Goal: Task Accomplishment & Management: Manage account settings

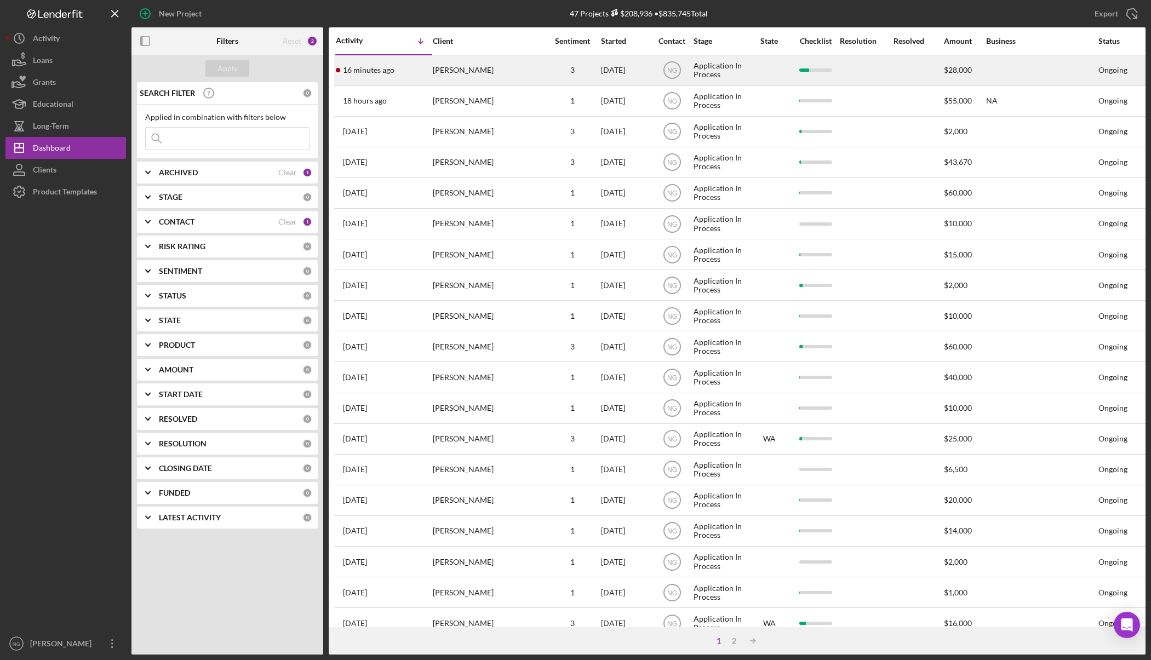
click at [477, 81] on div "Andrew Williams" at bounding box center [488, 70] width 110 height 29
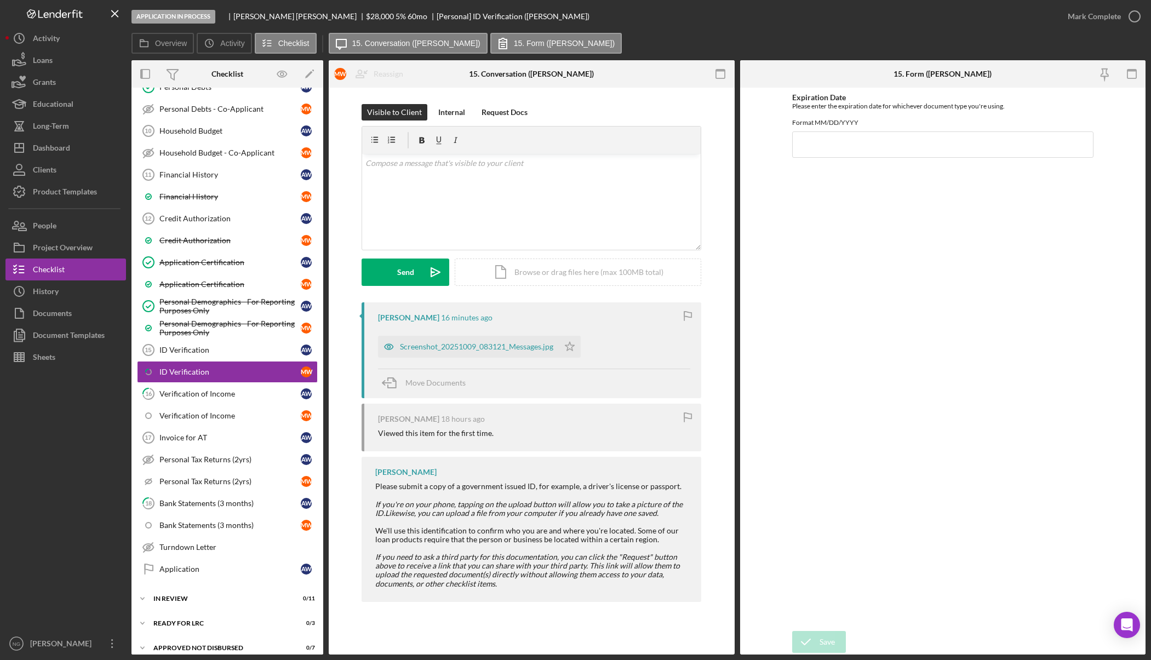
scroll to position [349, 0]
click at [97, 150] on button "Icon/Dashboard Dashboard" at bounding box center [65, 148] width 120 height 22
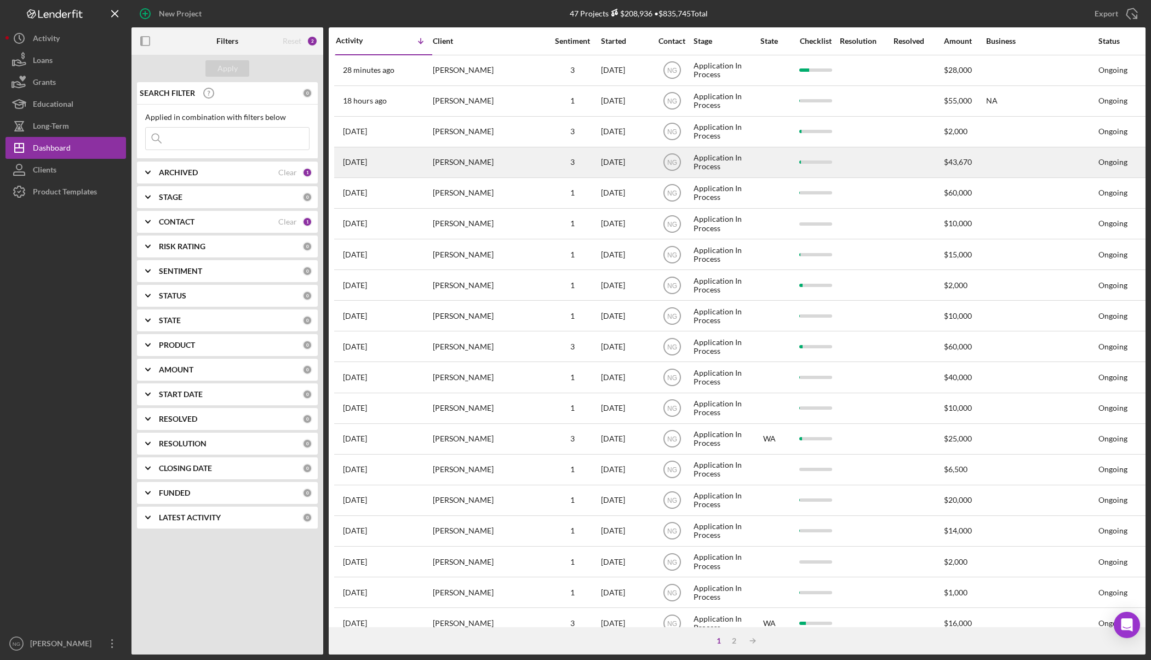
click at [455, 162] on div "Roseanne McNeil" at bounding box center [488, 162] width 110 height 29
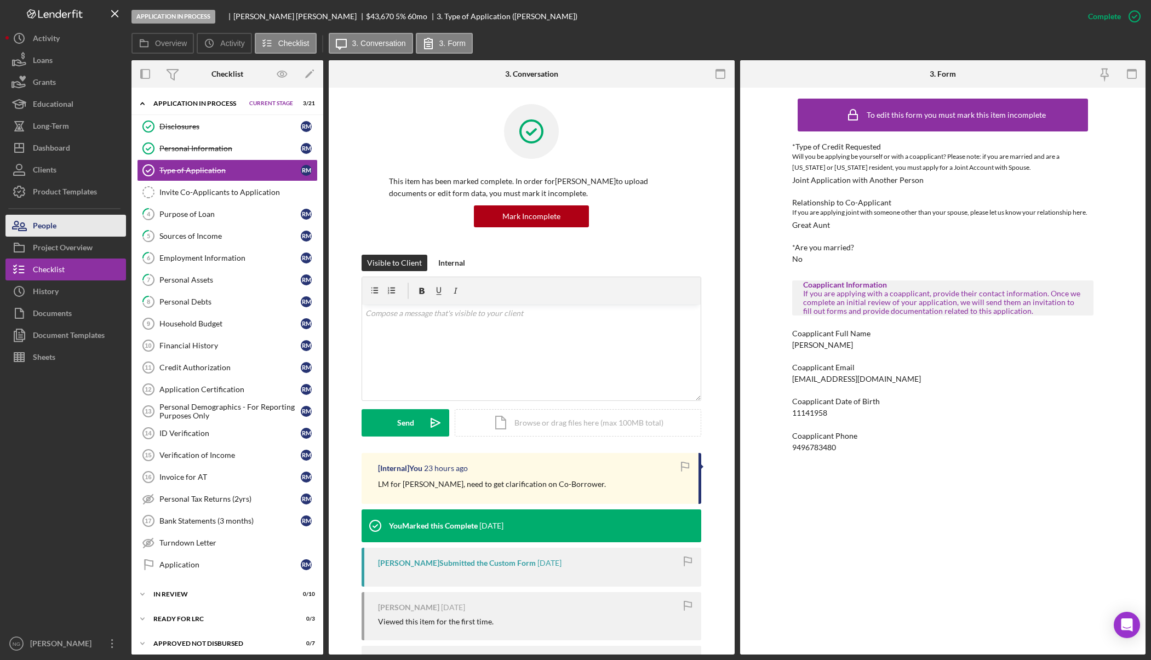
click at [64, 227] on button "People" at bounding box center [65, 226] width 120 height 22
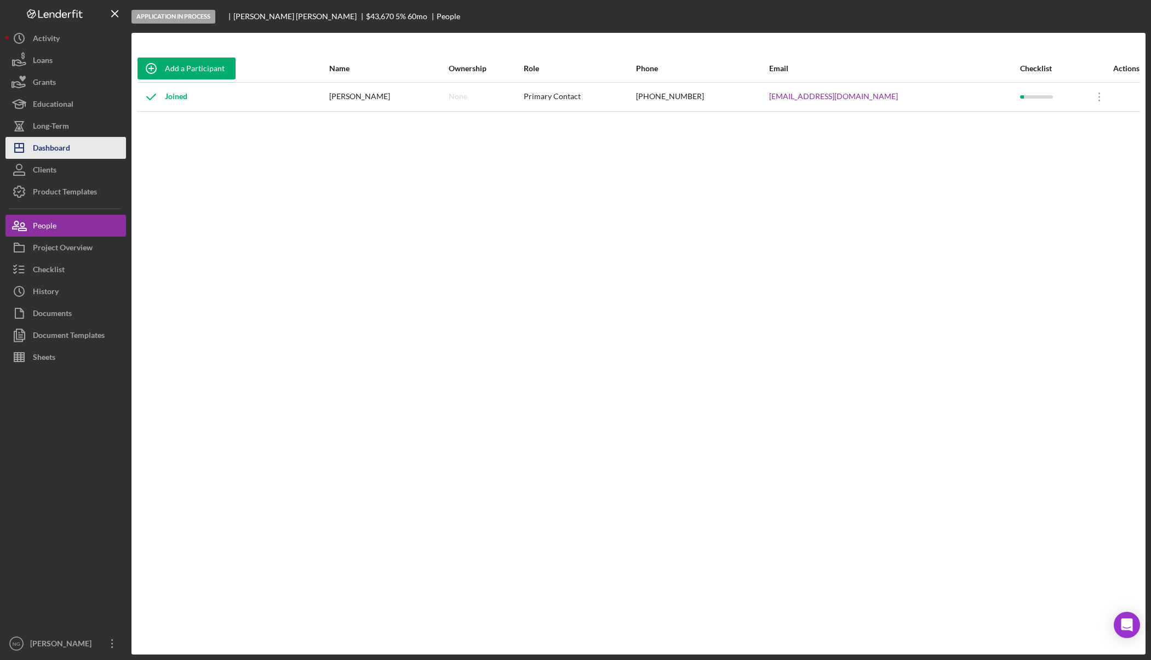
click at [68, 140] on div "Dashboard" at bounding box center [51, 149] width 37 height 25
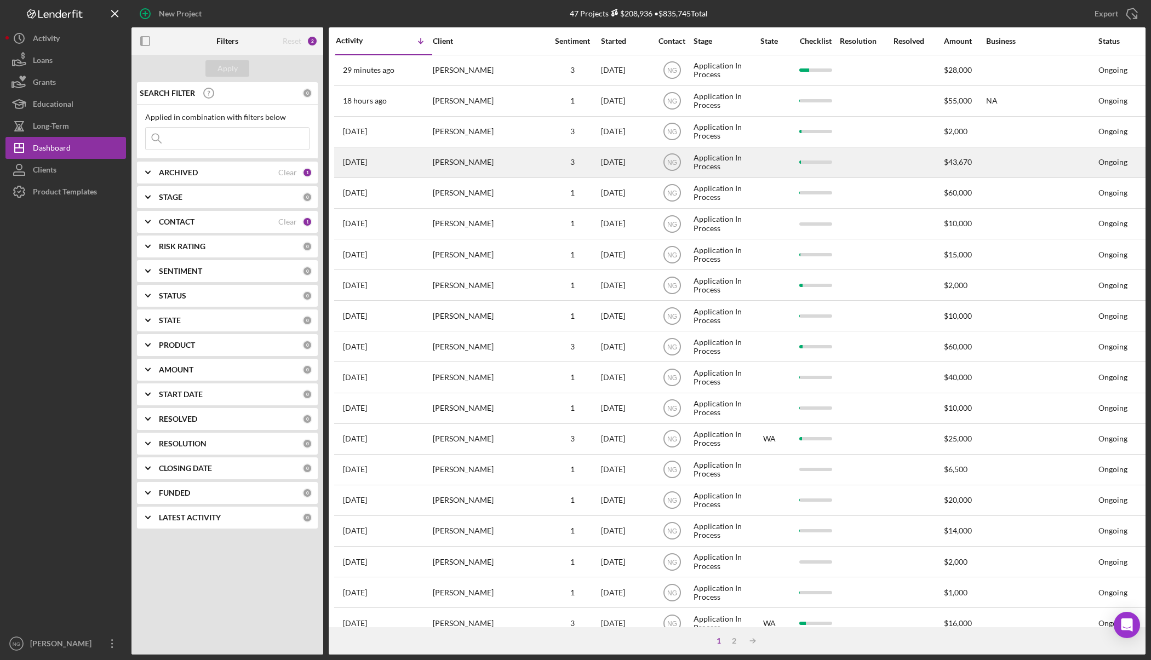
click at [477, 166] on div "Roseanne McNeil" at bounding box center [488, 162] width 110 height 29
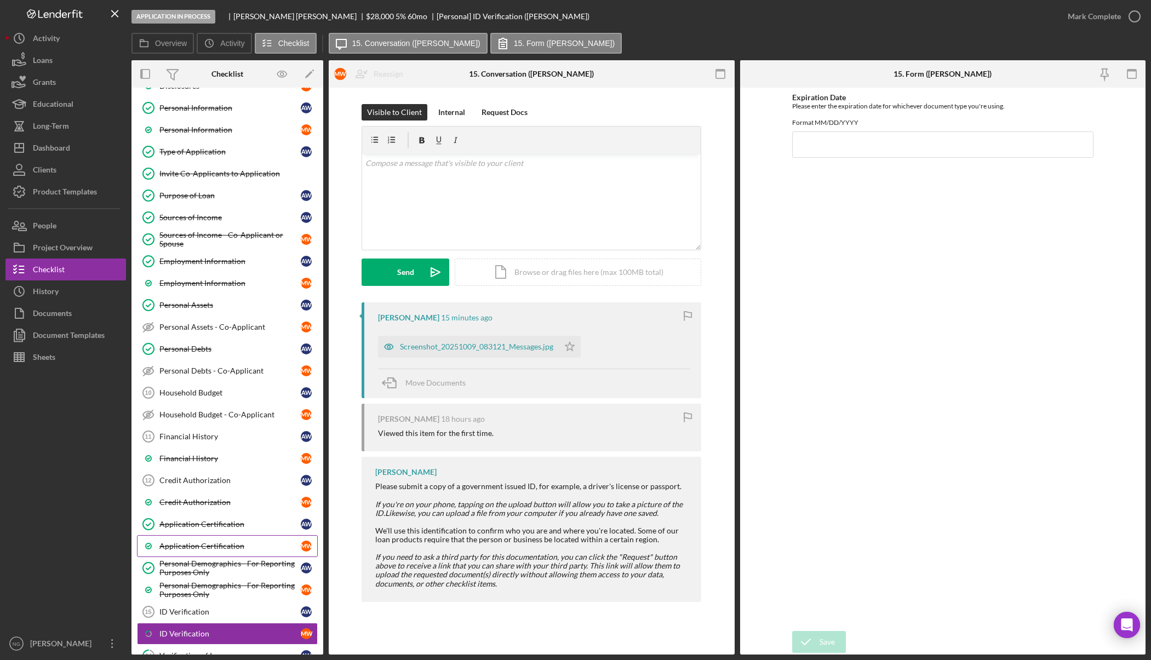
scroll to position [219, 0]
